Goal: Navigation & Orientation: Find specific page/section

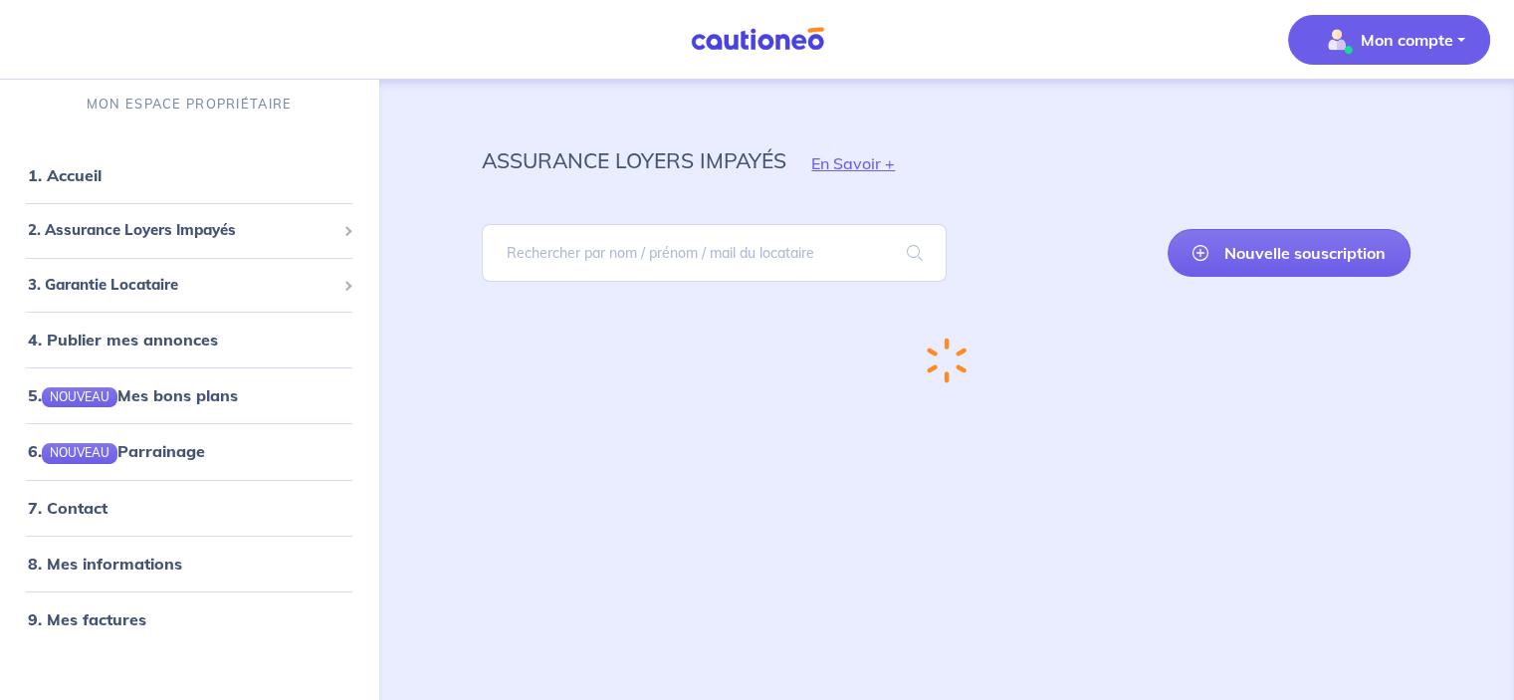
click at [1389, 46] on p "Mon compte" at bounding box center [1406, 40] width 93 height 24
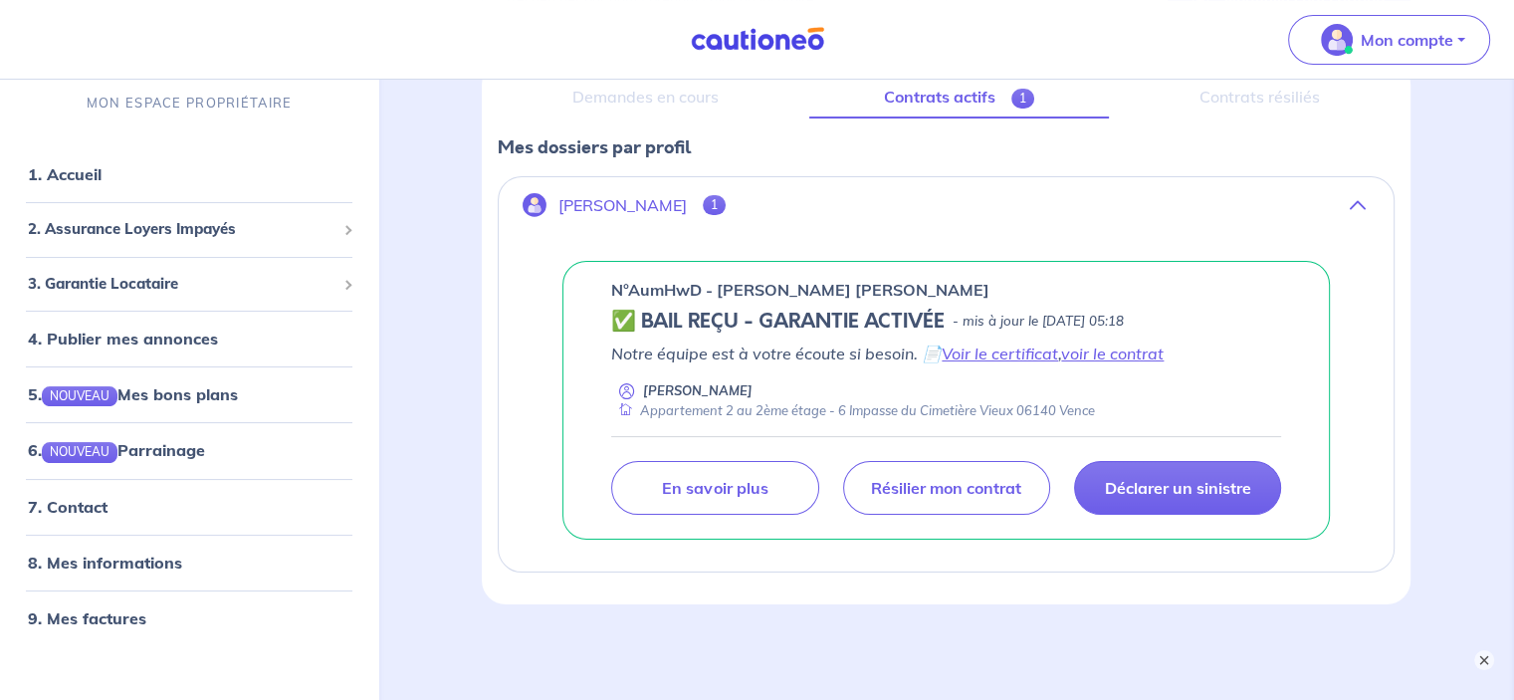
scroll to position [338, 0]
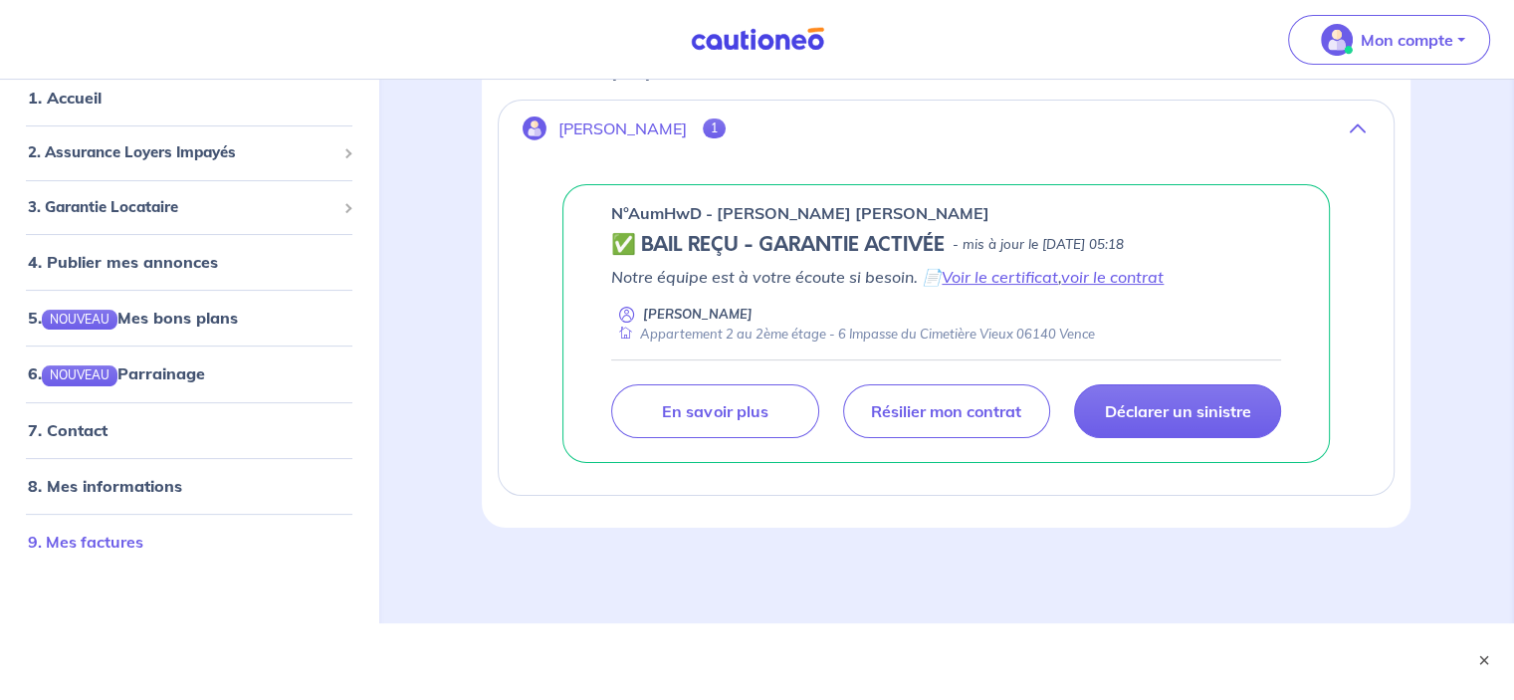
click at [74, 541] on link "9. Mes factures" at bounding box center [85, 541] width 115 height 20
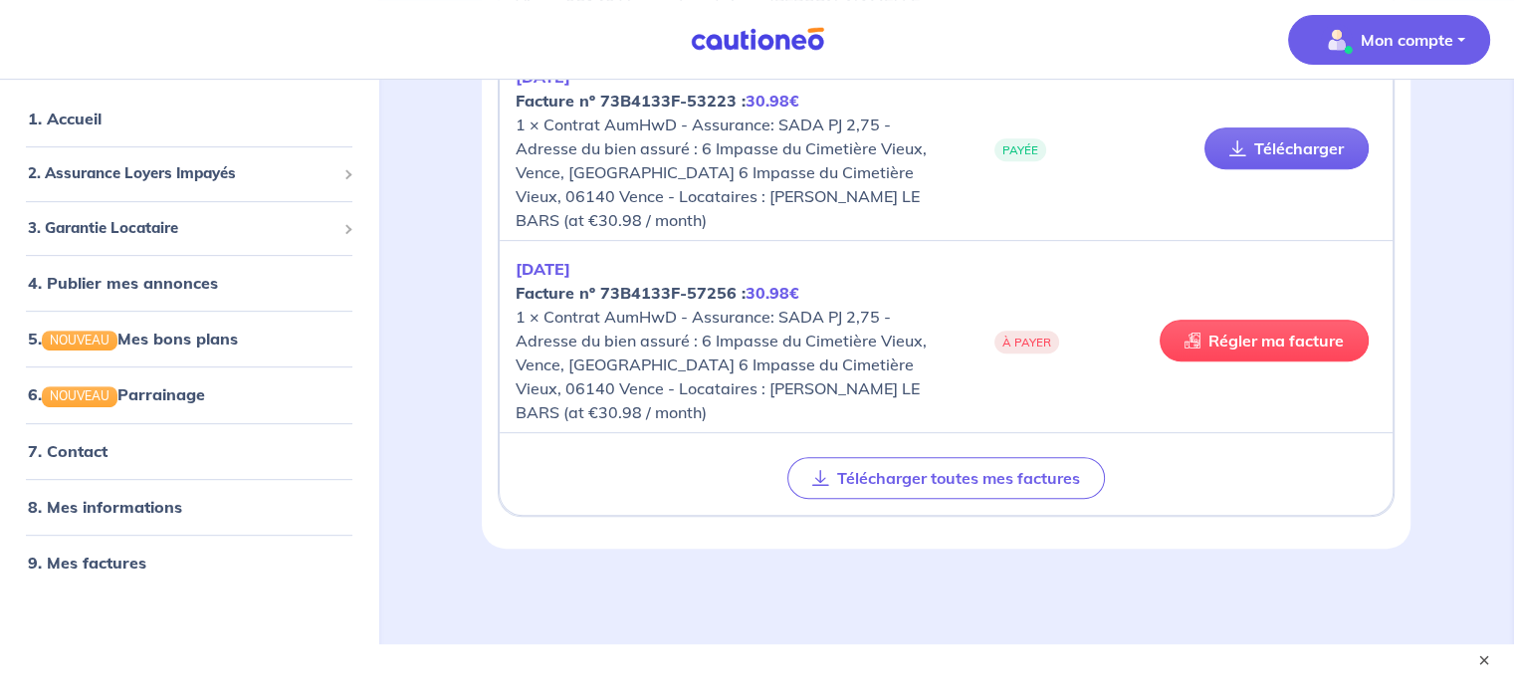
scroll to position [870, 0]
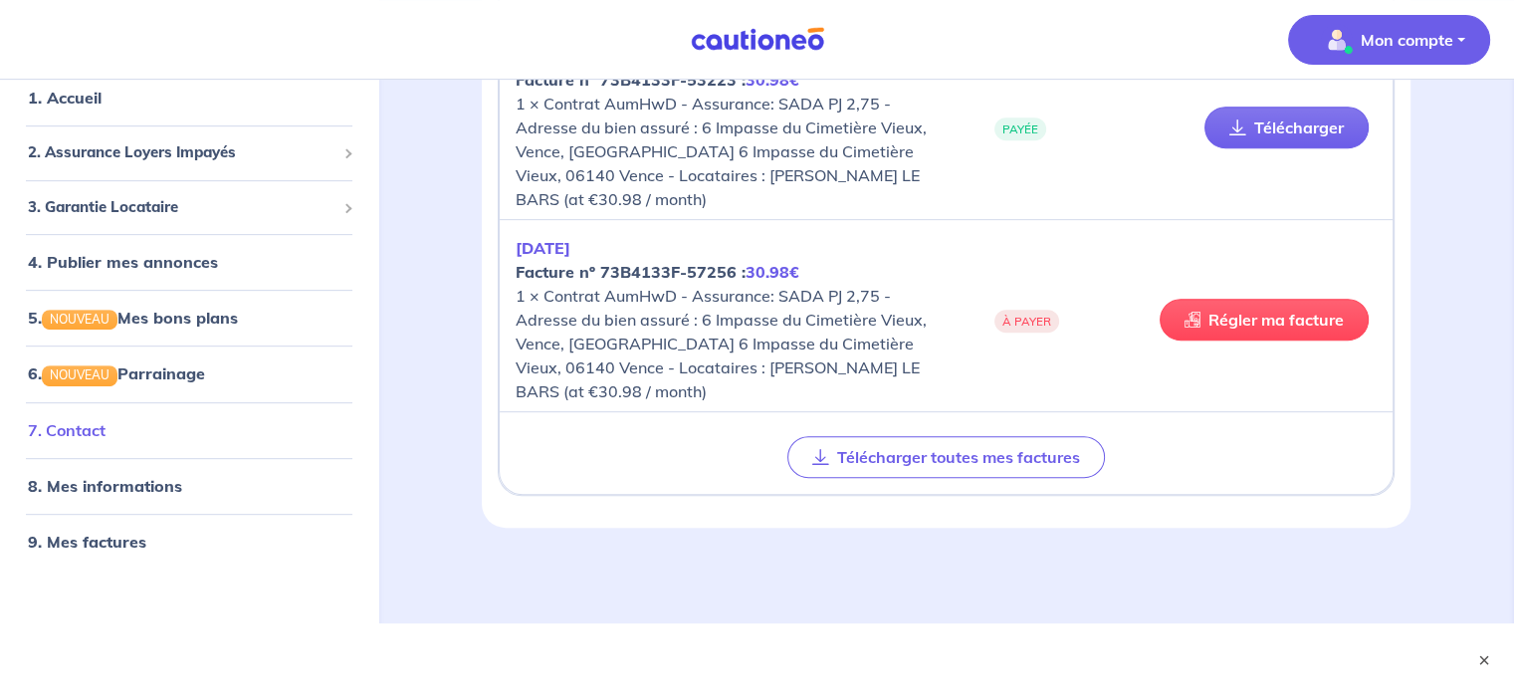
click at [76, 426] on link "7. Contact" at bounding box center [67, 430] width 78 height 20
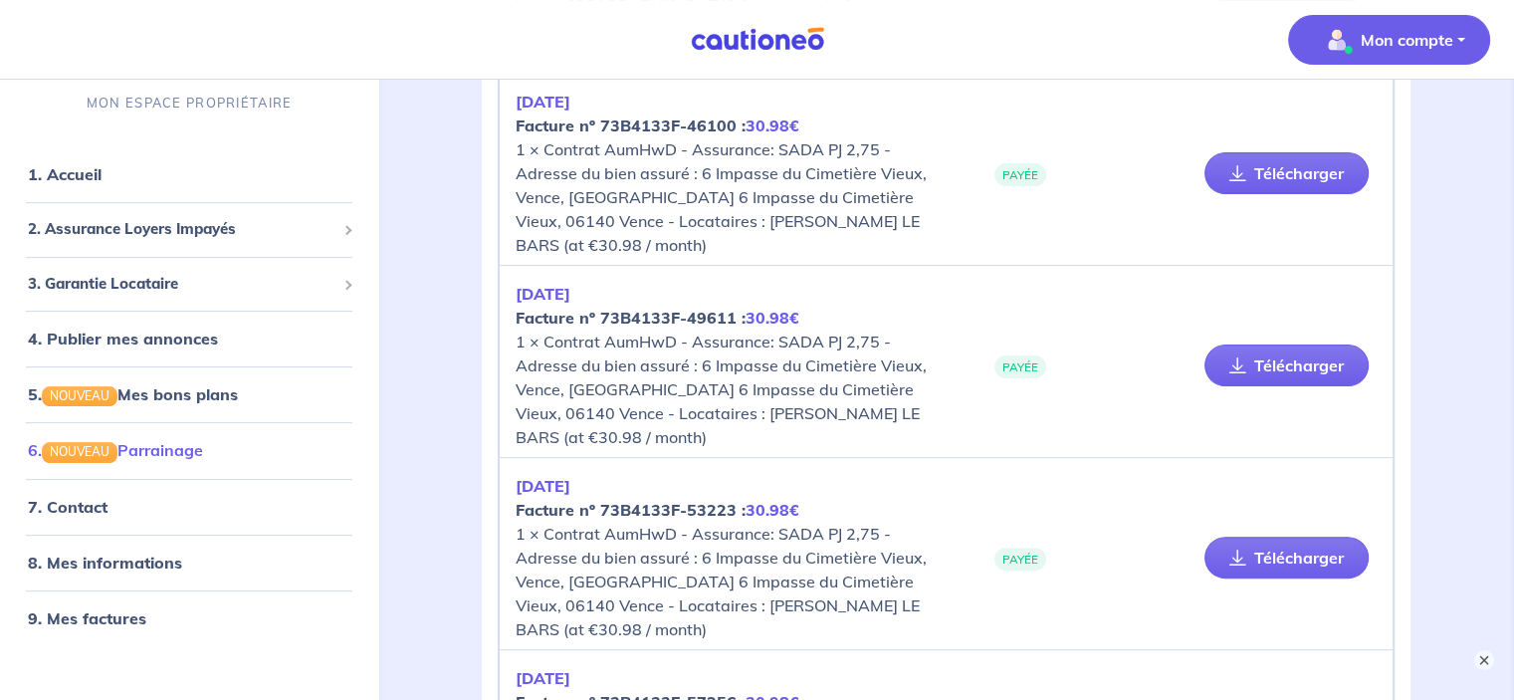
scroll to position [455, 0]
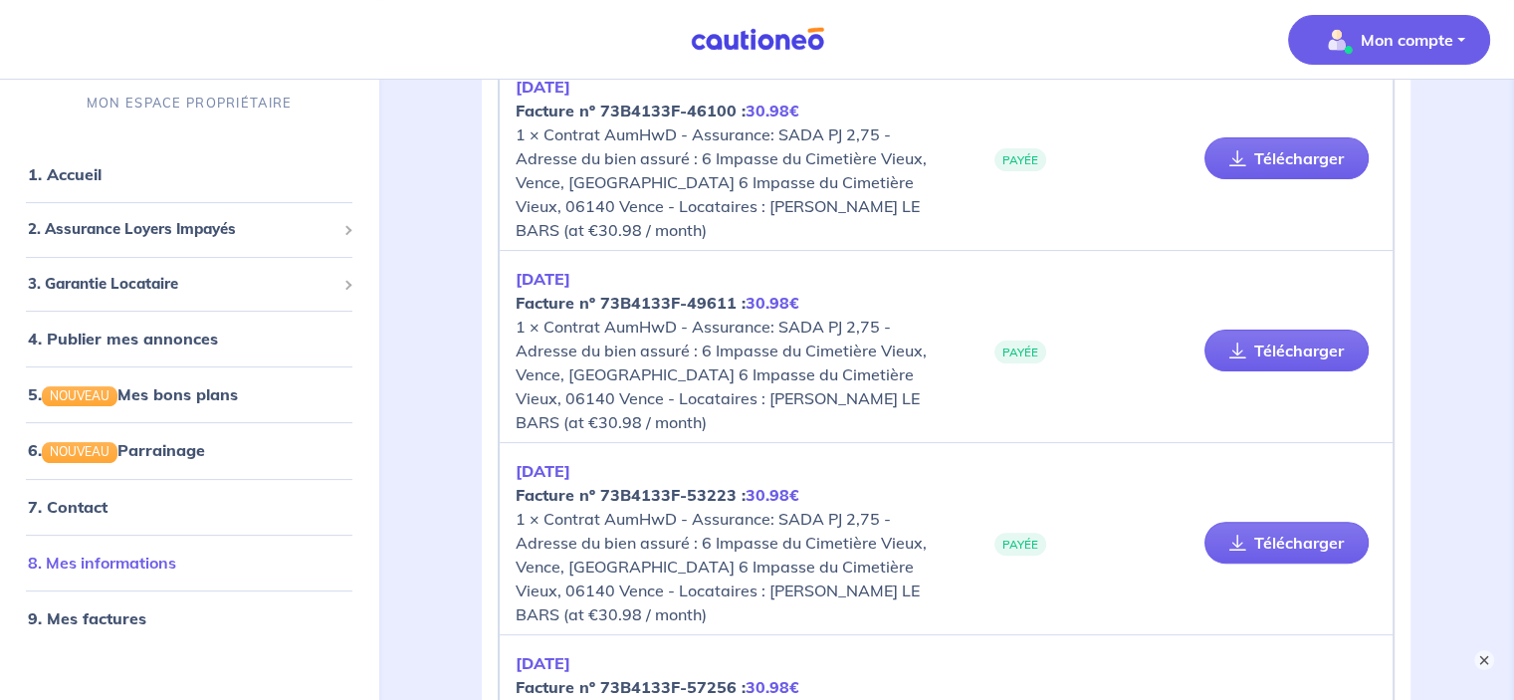
click at [148, 557] on link "8. Mes informations" at bounding box center [102, 562] width 148 height 20
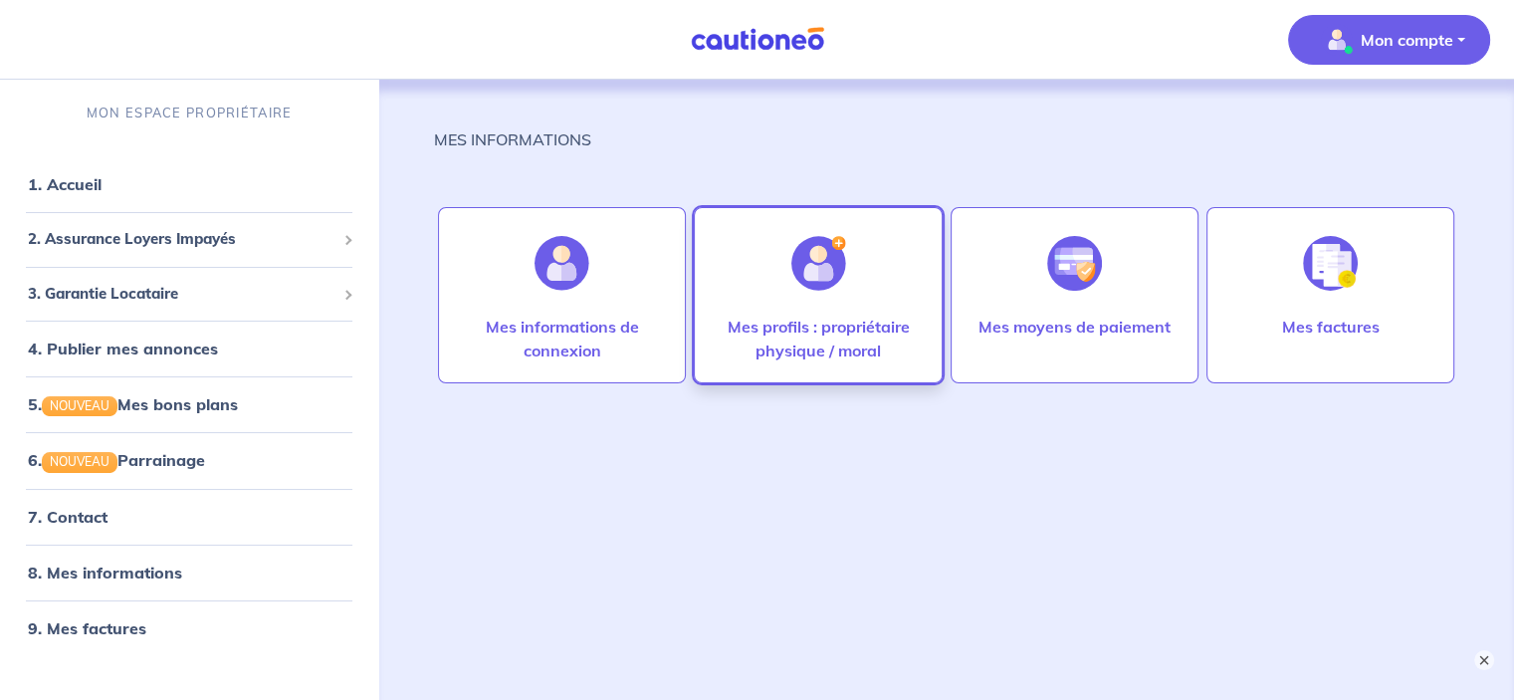
click at [829, 272] on img at bounding box center [818, 263] width 55 height 55
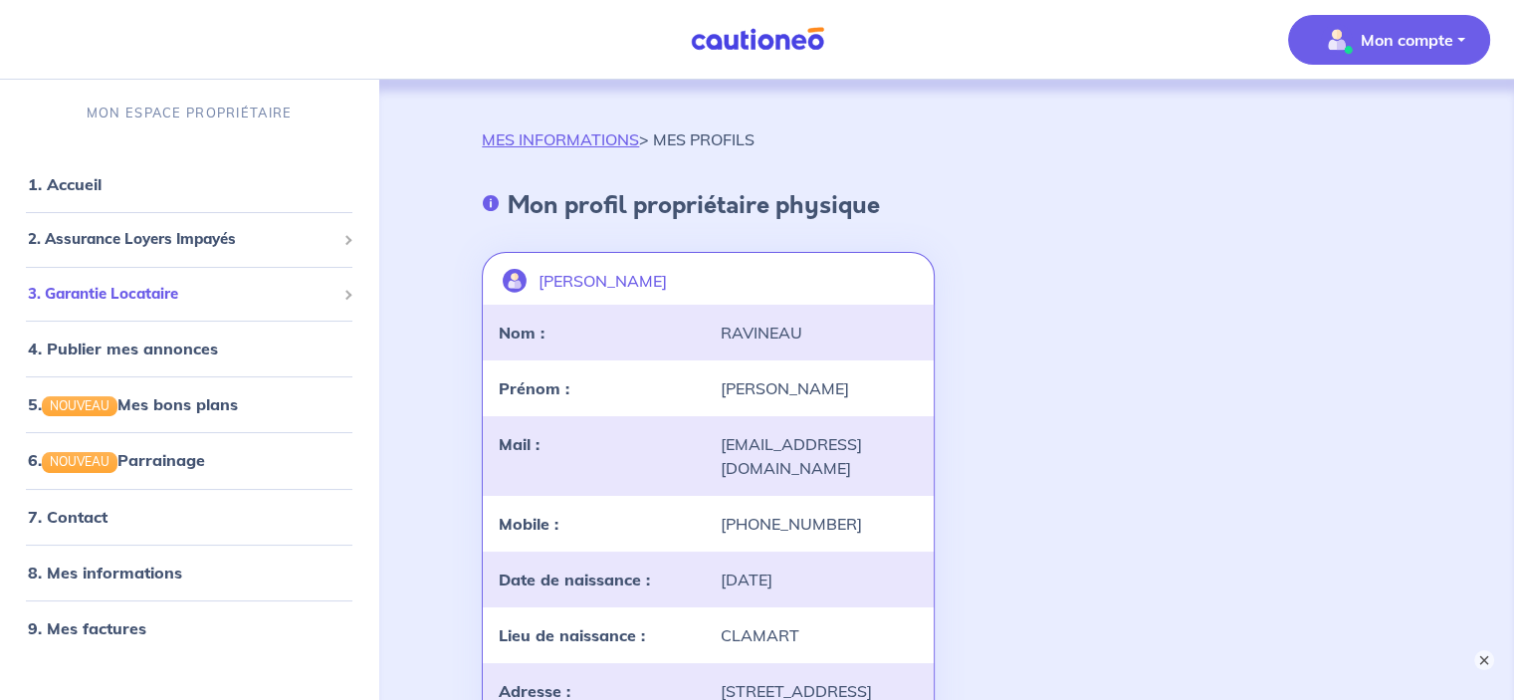
click at [165, 297] on span "3. Garantie Locataire" at bounding box center [181, 294] width 307 height 23
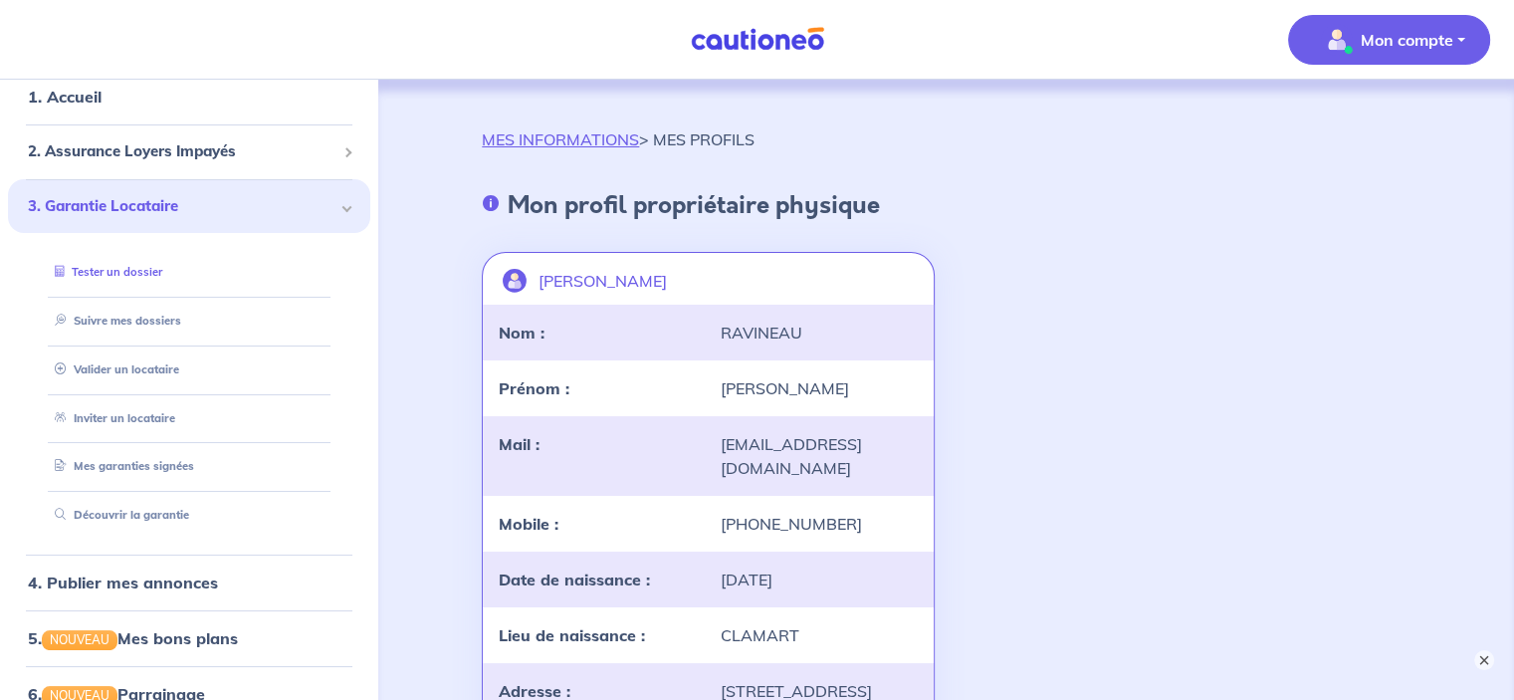
scroll to position [100, 0]
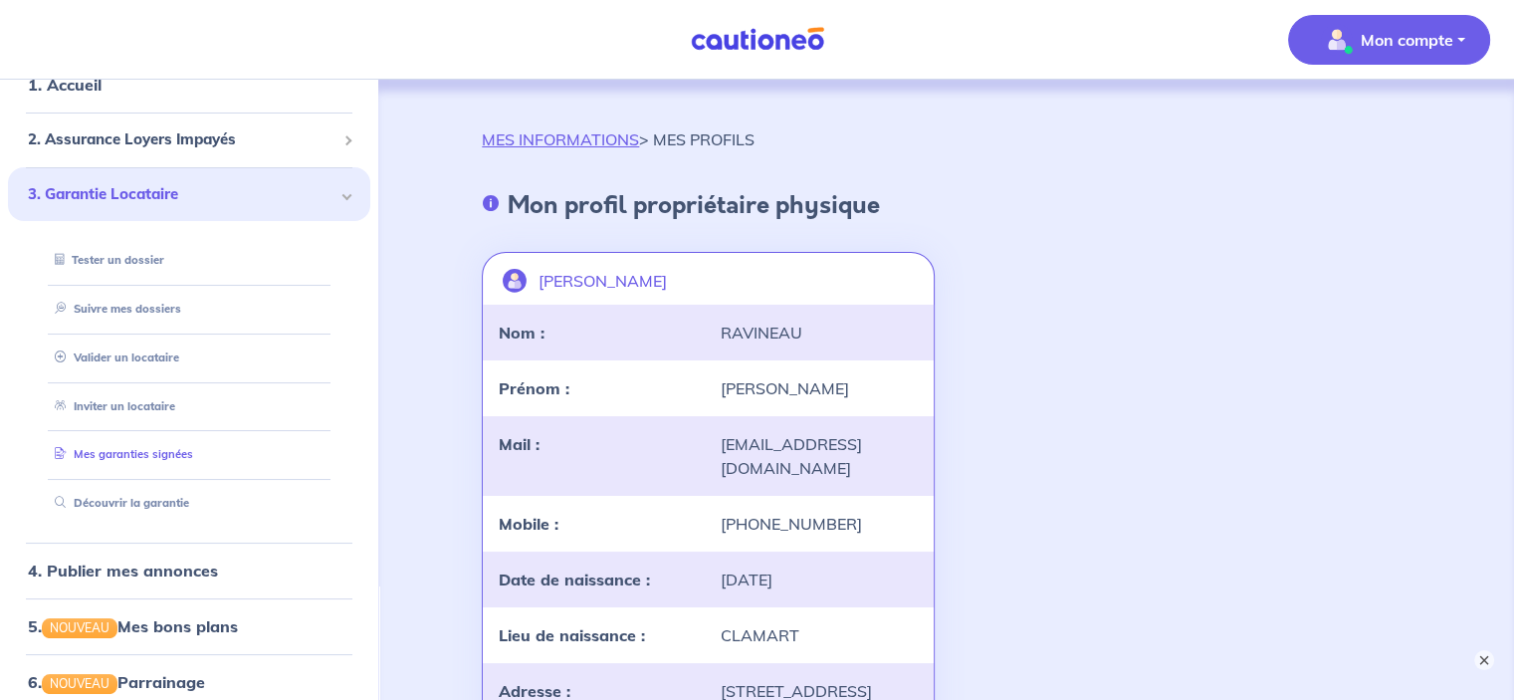
click at [175, 453] on link "Mes garanties signées" at bounding box center [120, 454] width 146 height 14
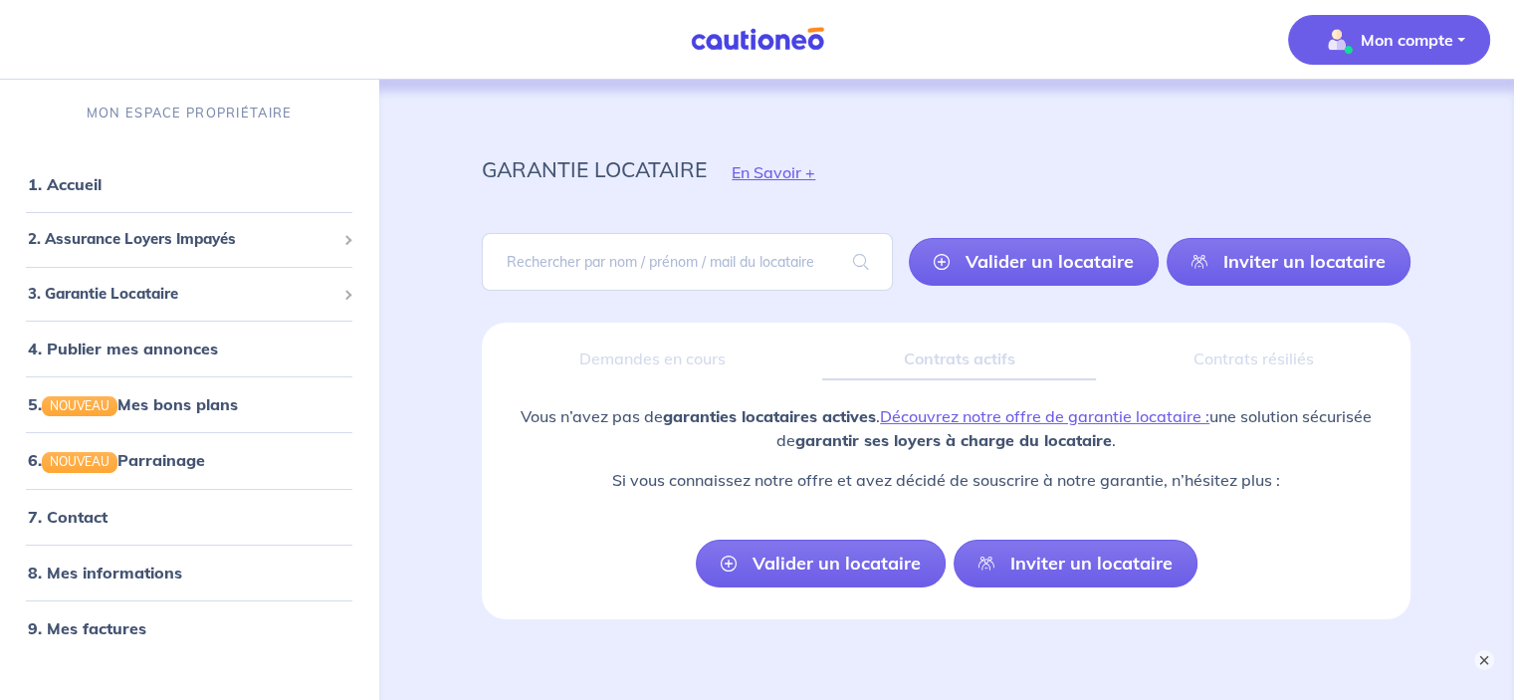
click at [1400, 42] on p "Mon compte" at bounding box center [1406, 40] width 93 height 24
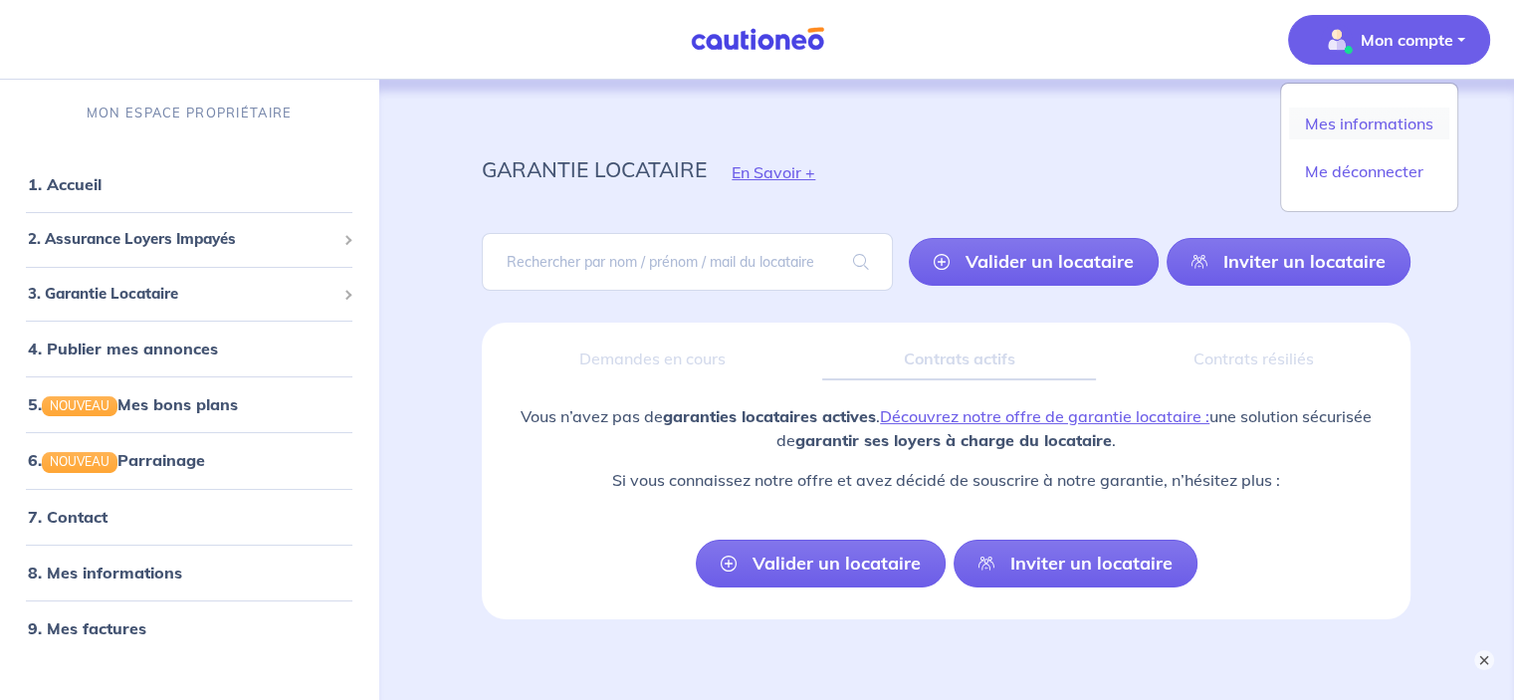
click at [1352, 119] on link "Mes informations" at bounding box center [1369, 123] width 160 height 32
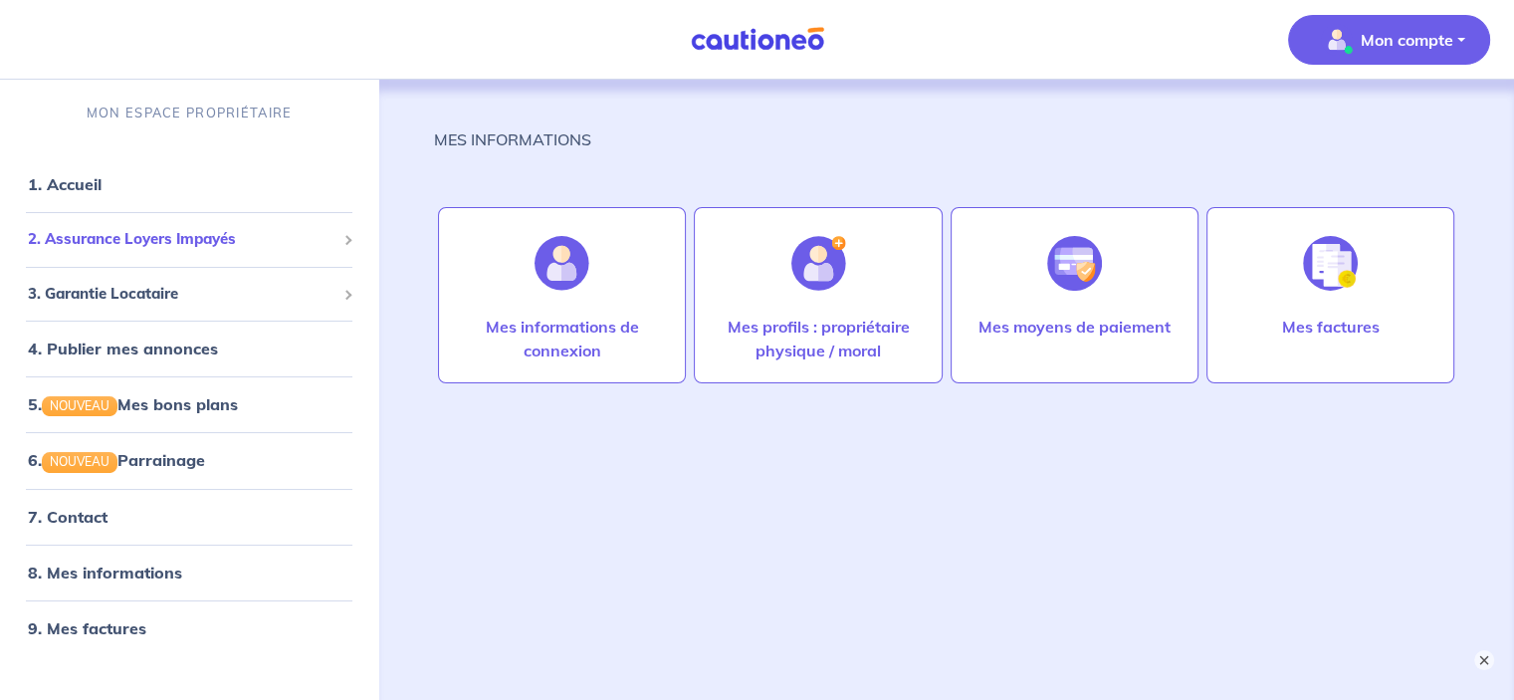
click at [126, 245] on span "2. Assurance Loyers Impayés" at bounding box center [181, 239] width 307 height 23
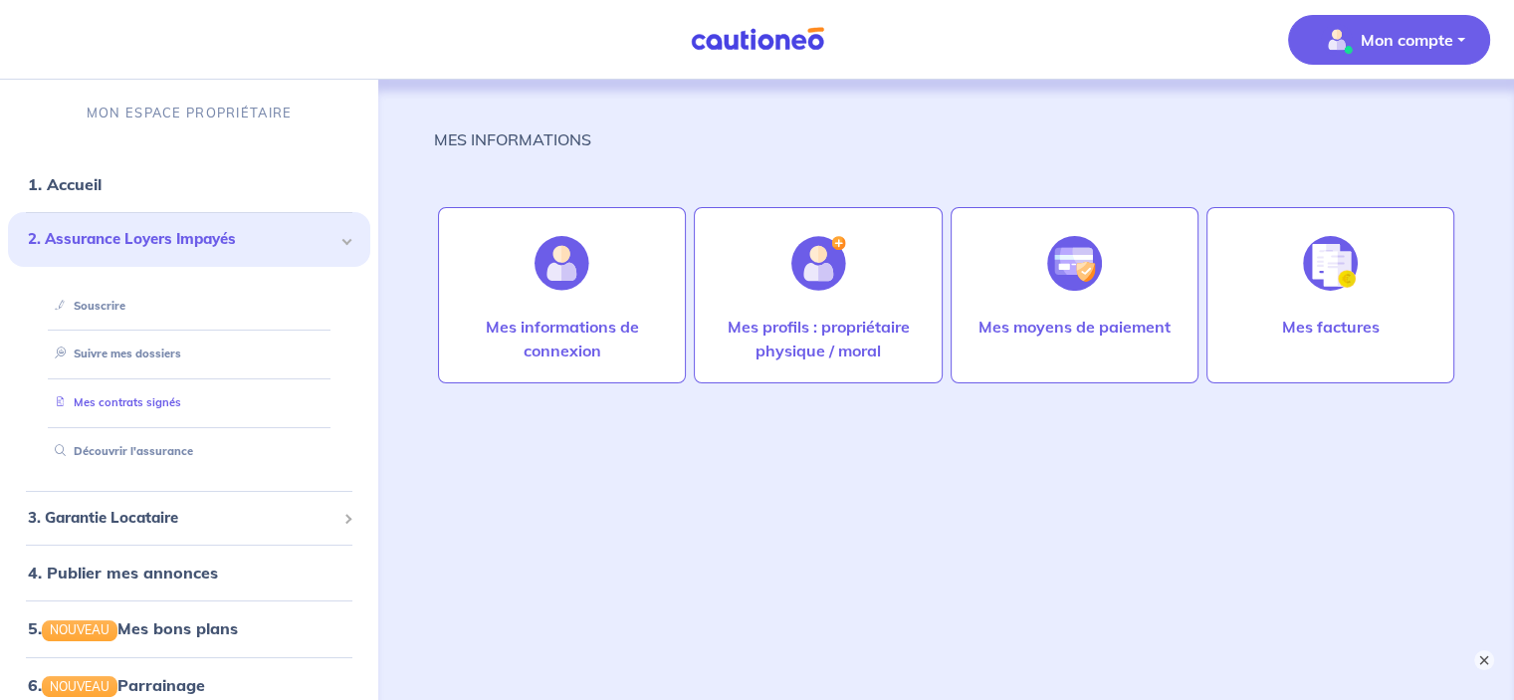
click at [109, 404] on link "Mes contrats signés" at bounding box center [114, 402] width 134 height 14
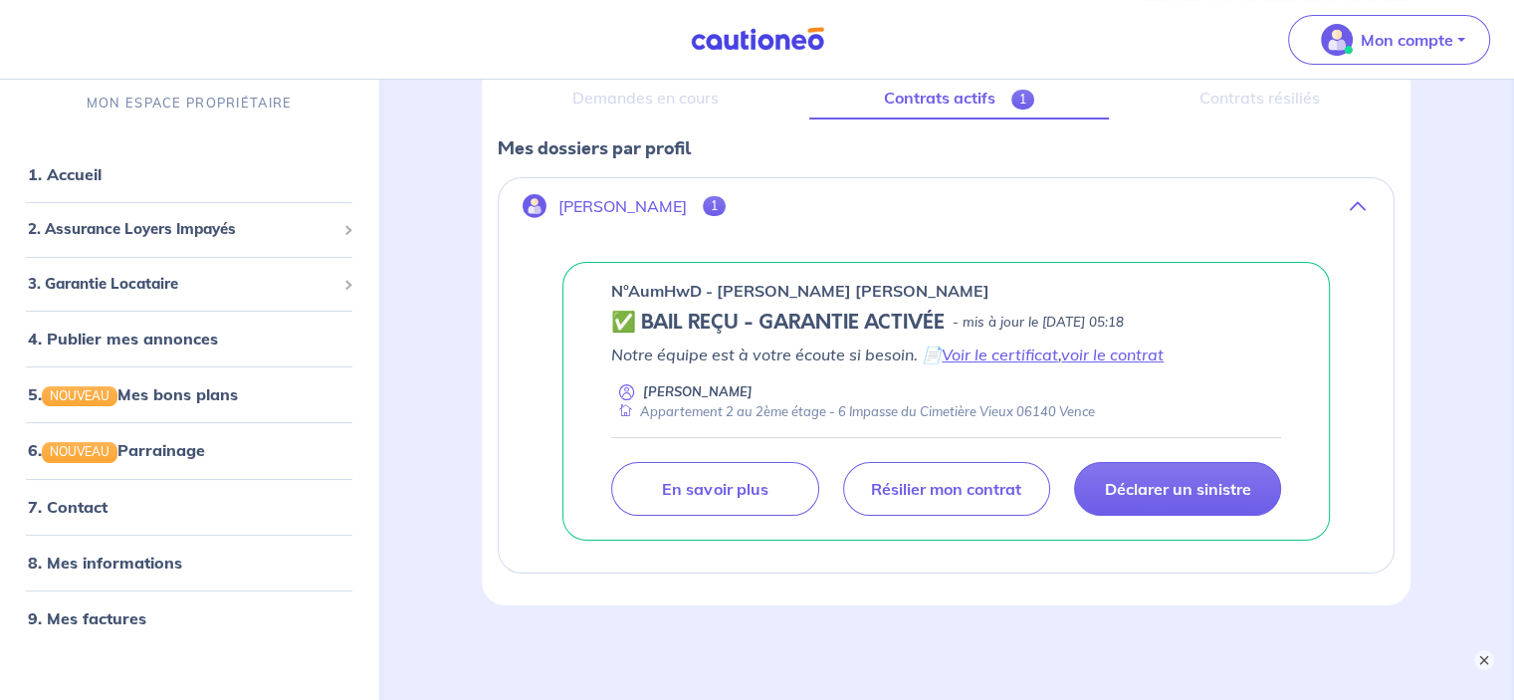
scroll to position [262, 0]
drag, startPoint x: 719, startPoint y: 287, endPoint x: 1029, endPoint y: 294, distance: 309.6
click at [1029, 294] on div "n°AumHwD - [PERSON_NAME] [PERSON_NAME]" at bounding box center [946, 290] width 670 height 24
copy p "[PERSON_NAME] [PERSON_NAME]"
